Goal: Check status

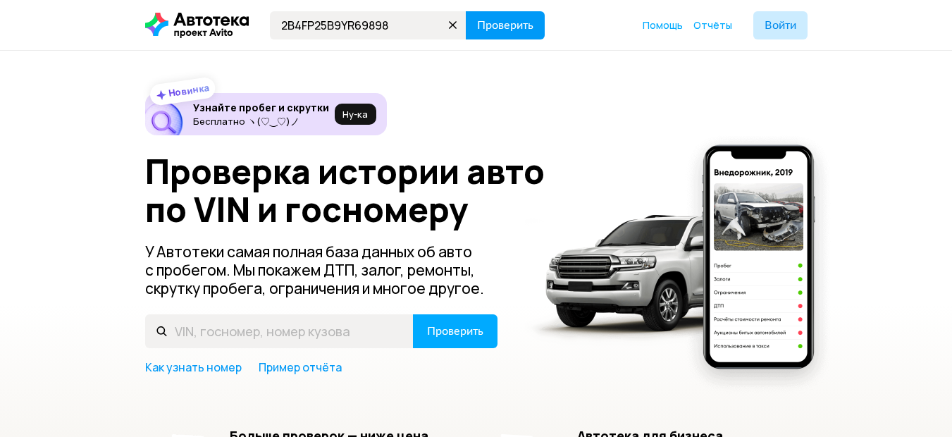
type input "2B4FP25B9YR69898"
click at [488, 30] on span "Проверить" at bounding box center [505, 25] width 56 height 11
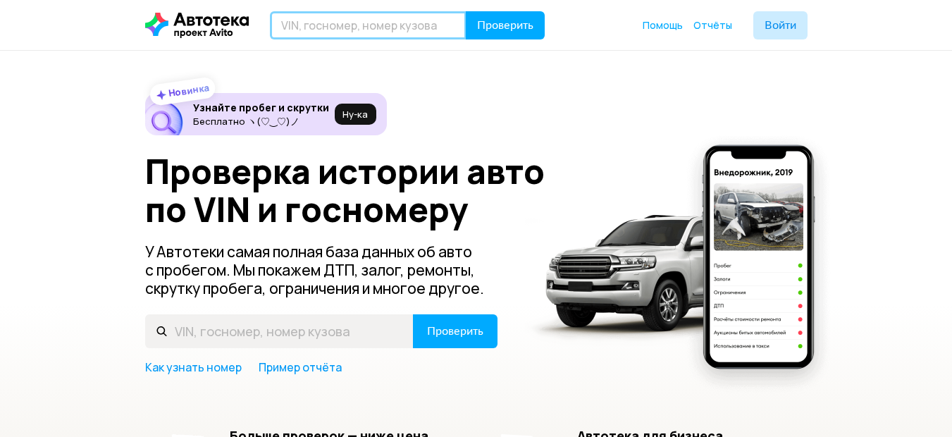
paste input "М616РА199"
type input "М616РА199"
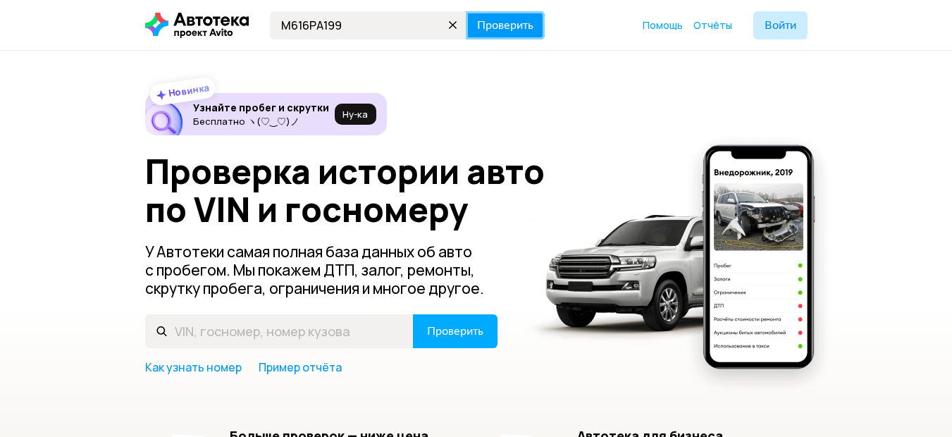
click at [509, 29] on span "Проверить" at bounding box center [505, 25] width 56 height 11
